Goal: Task Accomplishment & Management: Manage account settings

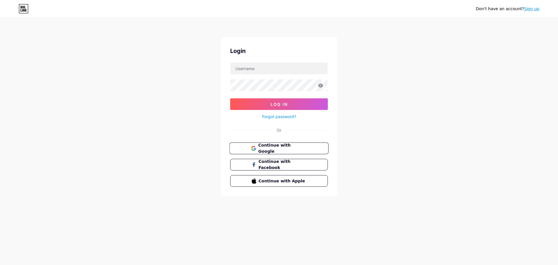
click at [290, 149] on span "Continue with Google" at bounding box center [282, 148] width 49 height 12
click at [284, 119] on link "Forgot password?" at bounding box center [279, 116] width 34 height 6
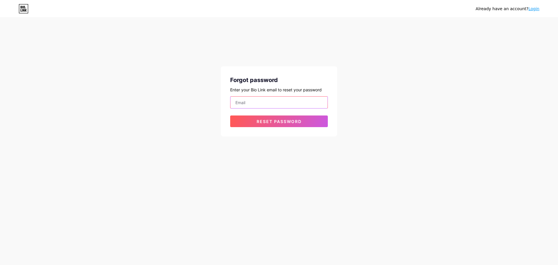
paste input "[EMAIL_ADDRESS][DOMAIN_NAME]"
click at [241, 105] on input "[EMAIL_ADDRESS][DOMAIN_NAME]" at bounding box center [278, 102] width 97 height 12
type input "[EMAIL_ADDRESS][DOMAIN_NAME]"
click at [243, 120] on button "Reset password" at bounding box center [279, 121] width 98 height 12
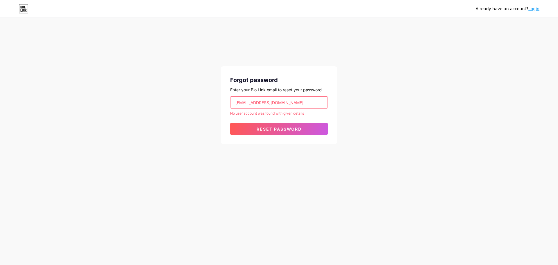
click at [532, 11] on link "Login" at bounding box center [533, 8] width 11 height 5
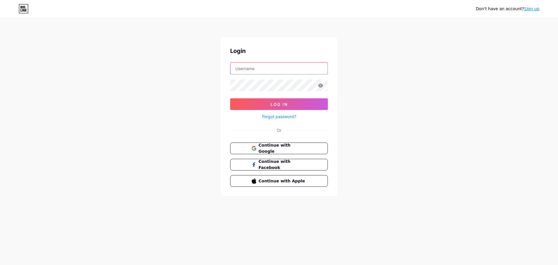
click at [291, 71] on input "text" at bounding box center [278, 68] width 97 height 12
paste input "[EMAIL_ADDRESS][DOMAIN_NAME]"
type input "[EMAIL_ADDRESS][DOMAIN_NAME]"
click at [265, 118] on link "Forgot password?" at bounding box center [279, 116] width 34 height 6
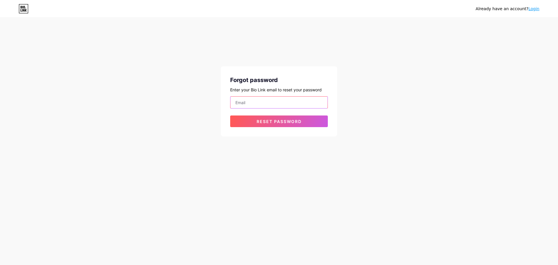
paste input "[EMAIL_ADDRESS][DOMAIN_NAME]"
click at [272, 103] on input "[EMAIL_ADDRESS][DOMAIN_NAME]" at bounding box center [278, 102] width 97 height 12
type input "[EMAIL_ADDRESS][DOMAIN_NAME]"
click at [271, 118] on button "Reset password" at bounding box center [279, 121] width 98 height 12
